Goal: Browse casually

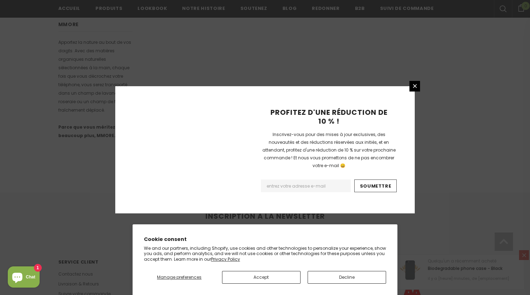
scroll to position [447, 0]
